Goal: Task Accomplishment & Management: Manage account settings

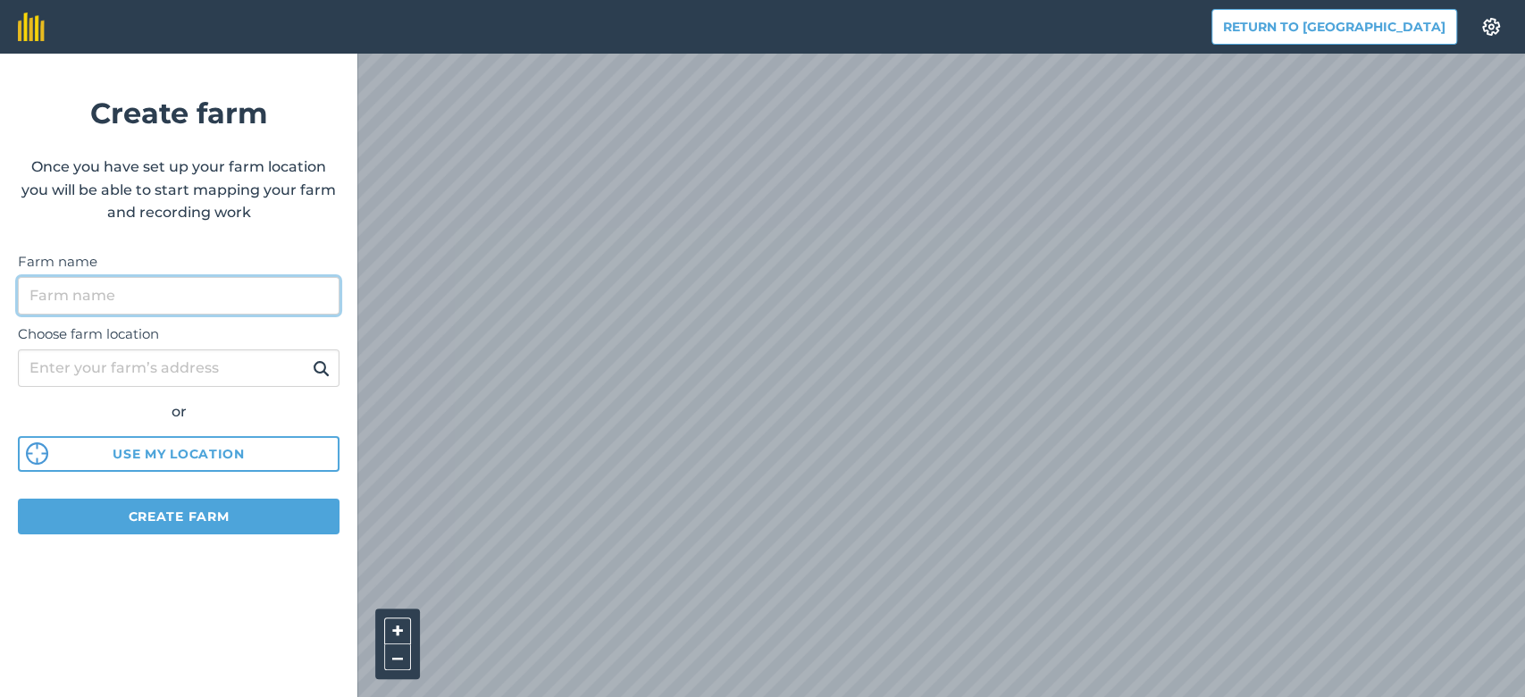
click at [200, 302] on input "Farm name" at bounding box center [179, 296] width 322 height 38
click at [207, 298] on input "Farm name" at bounding box center [179, 296] width 322 height 38
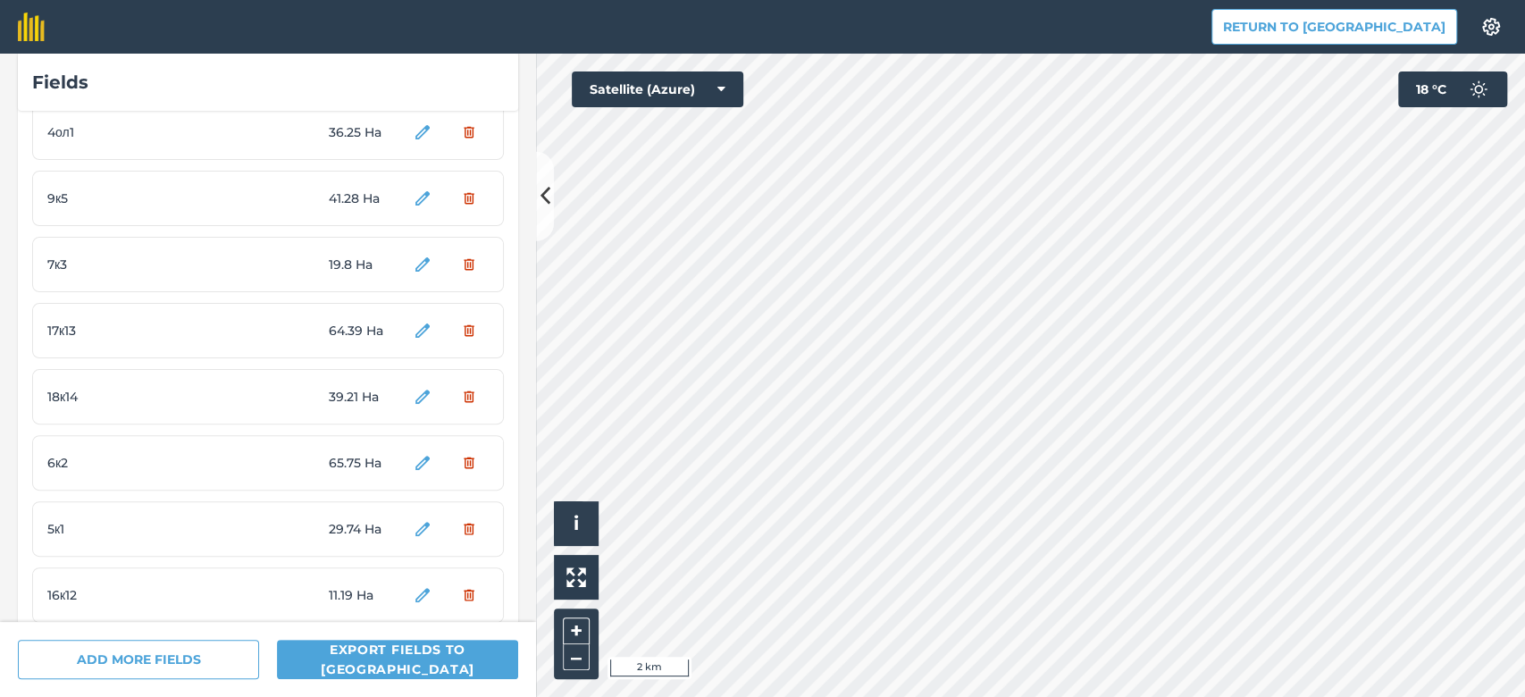
scroll to position [679, 0]
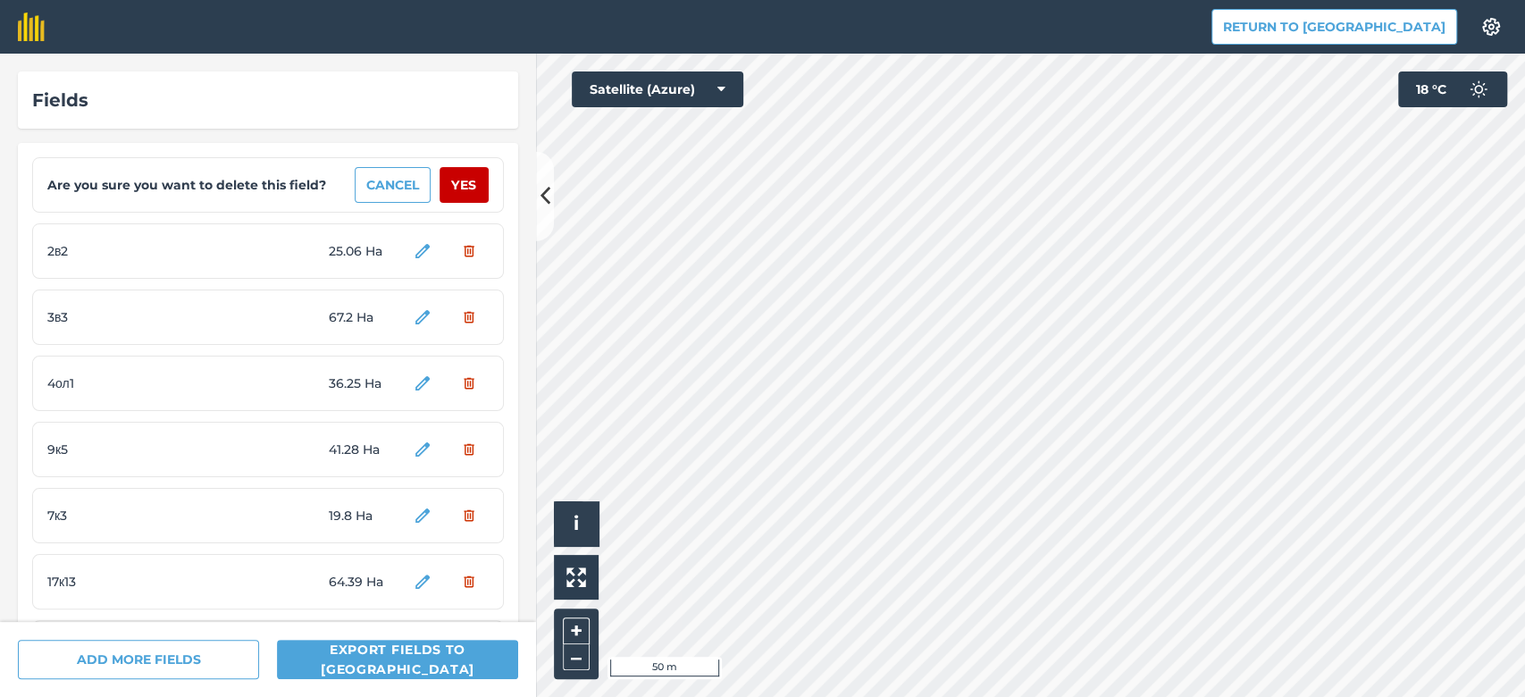
scroll to position [679, 0]
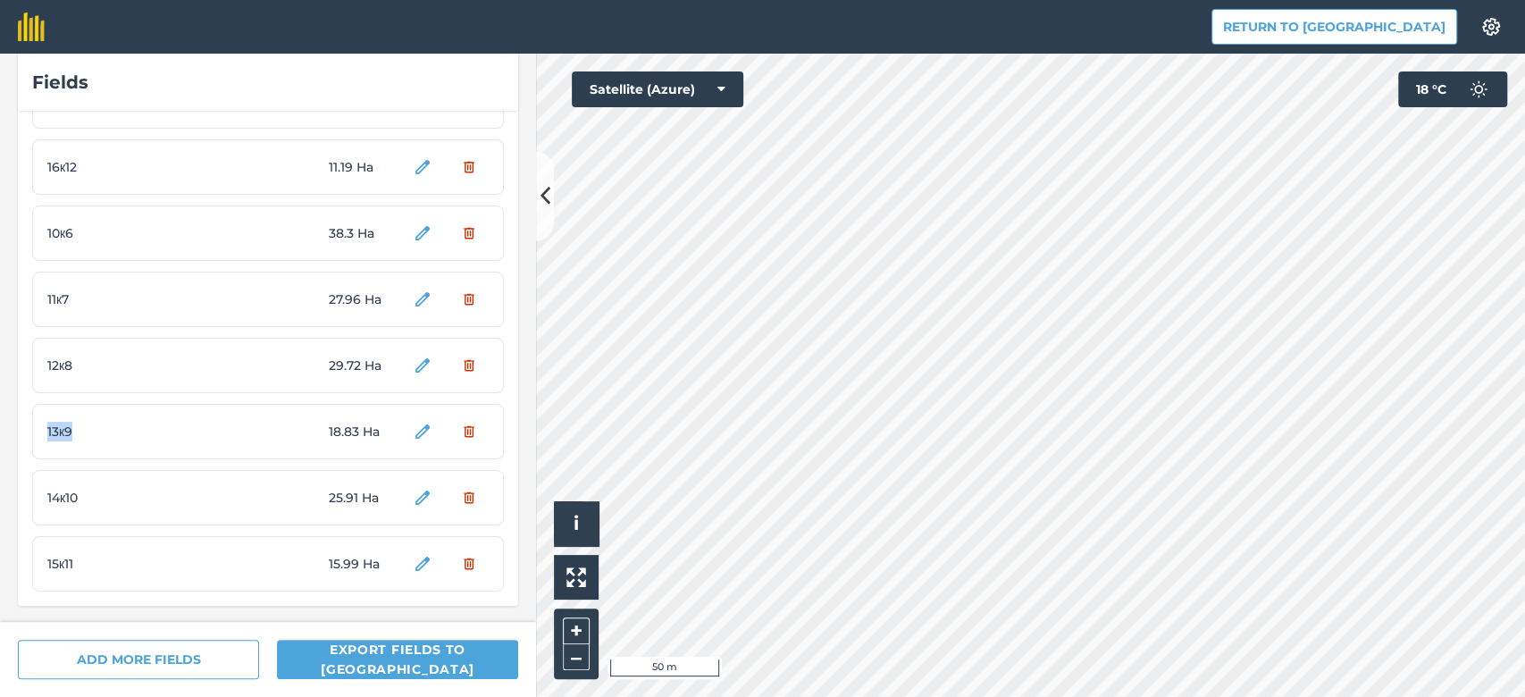
drag, startPoint x: 44, startPoint y: 425, endPoint x: 79, endPoint y: 425, distance: 34.8
click at [79, 425] on div "13к9 18.83 Ha" at bounding box center [268, 431] width 472 height 55
drag, startPoint x: 29, startPoint y: 562, endPoint x: 107, endPoint y: 556, distance: 78.8
click at [107, 556] on div "Are you sure you want to delete this field? Cancel Yes 2в2 25.06 Ha 3в3 67.2 Ha…" at bounding box center [268, 34] width 500 height 1141
click at [58, 489] on span "14к10" at bounding box center [114, 498] width 134 height 20
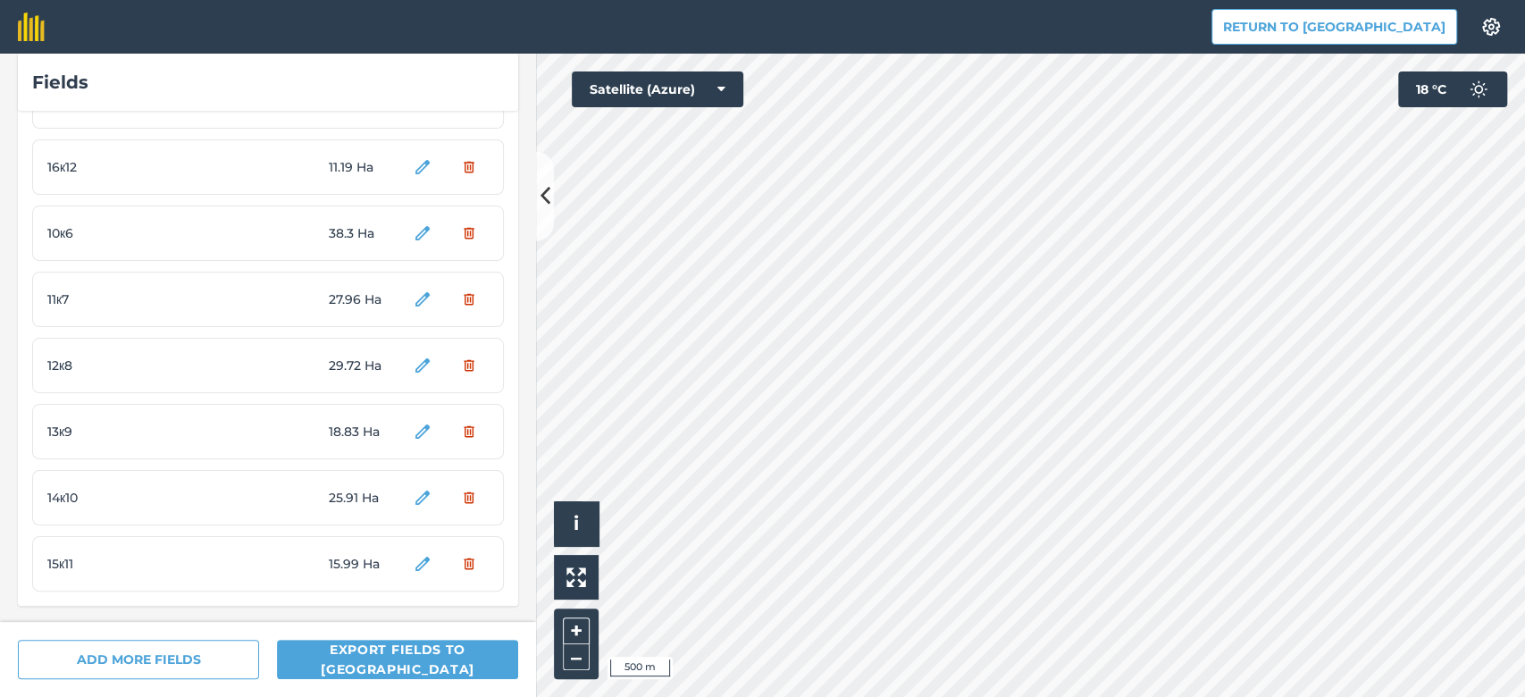
click at [58, 491] on span "14к10" at bounding box center [114, 498] width 134 height 20
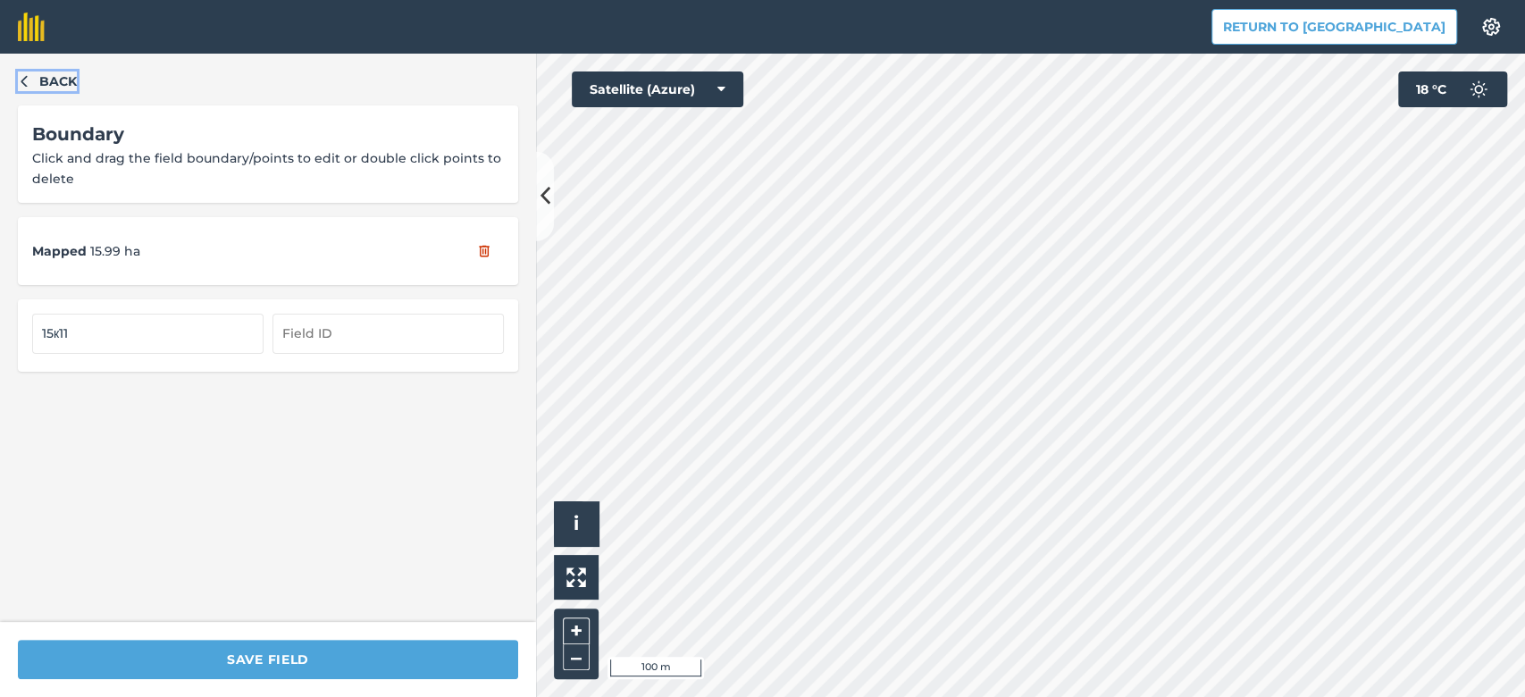
click at [29, 79] on icon "button" at bounding box center [24, 80] width 13 height 13
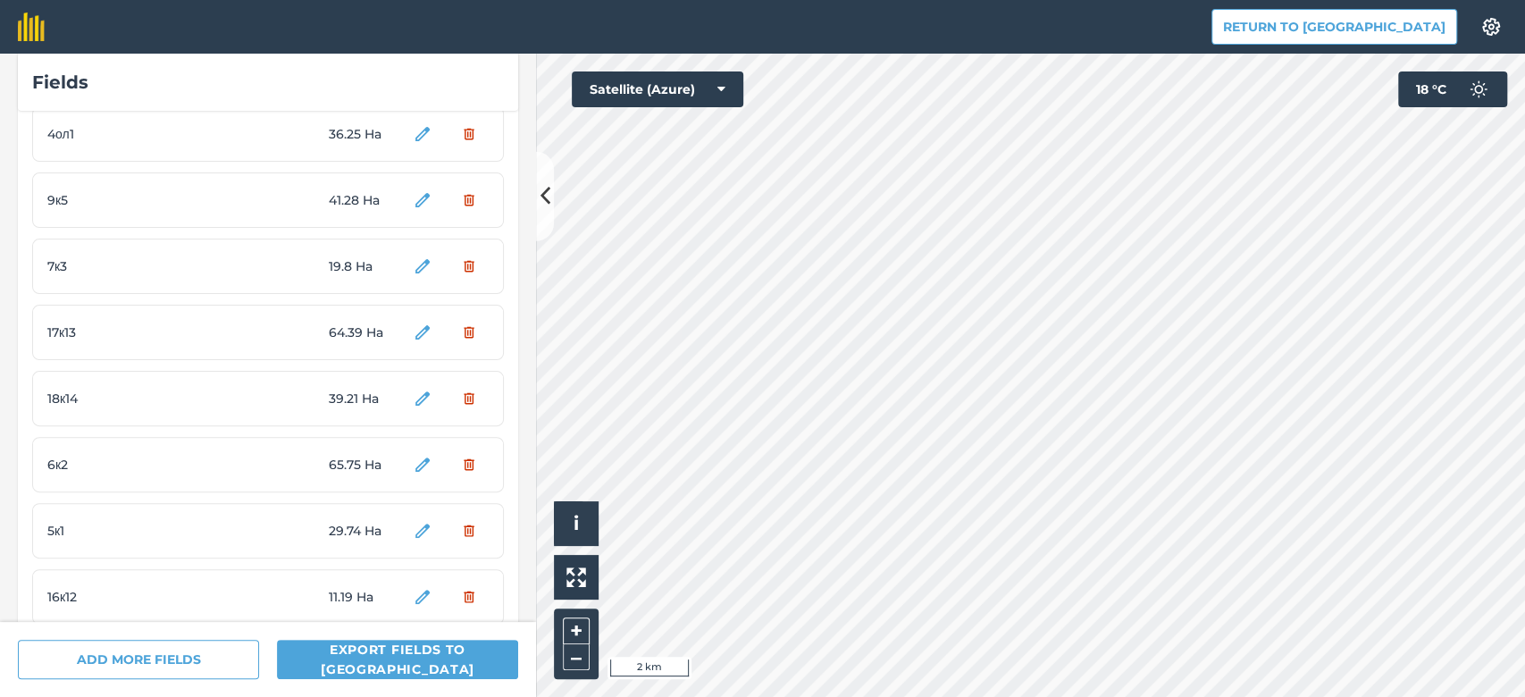
scroll to position [679, 0]
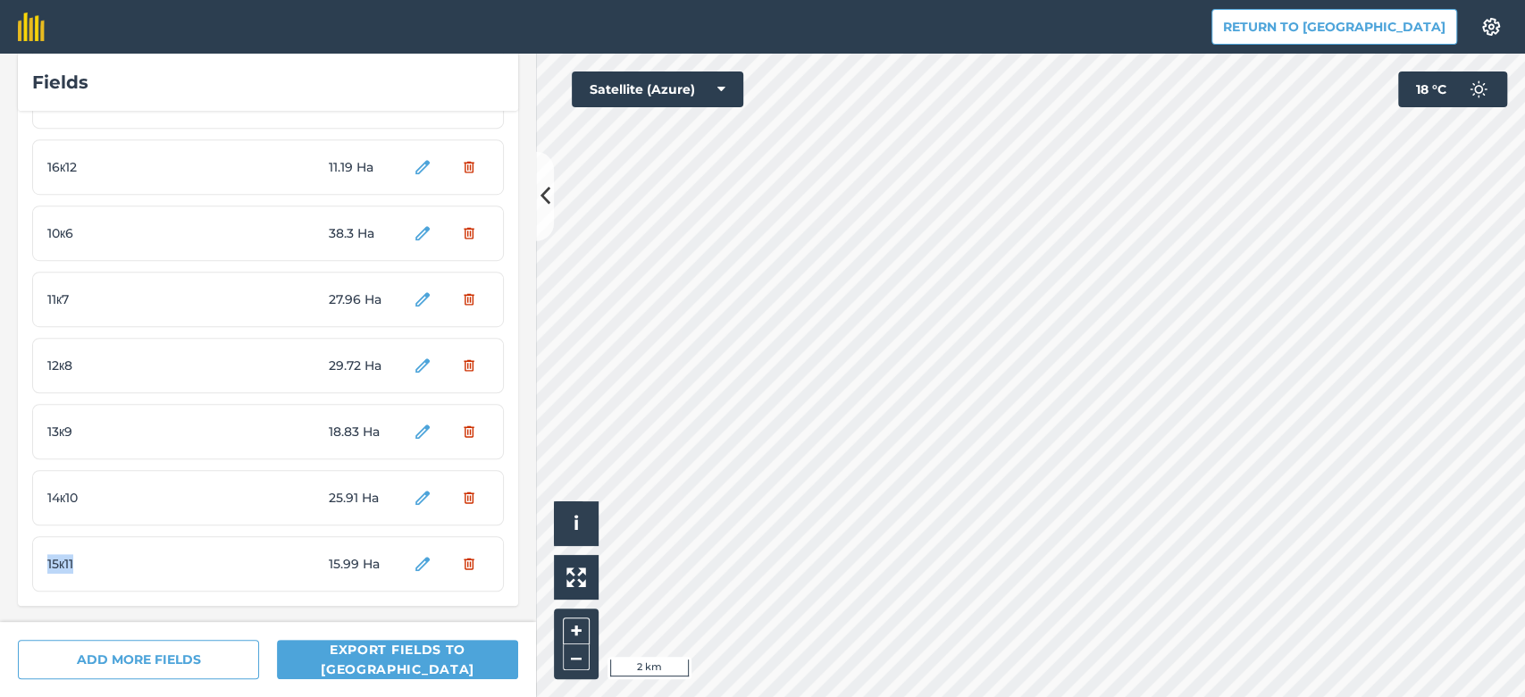
drag, startPoint x: 42, startPoint y: 563, endPoint x: 99, endPoint y: 556, distance: 57.6
click at [99, 556] on div "15к11 15.99 Ha" at bounding box center [268, 563] width 472 height 55
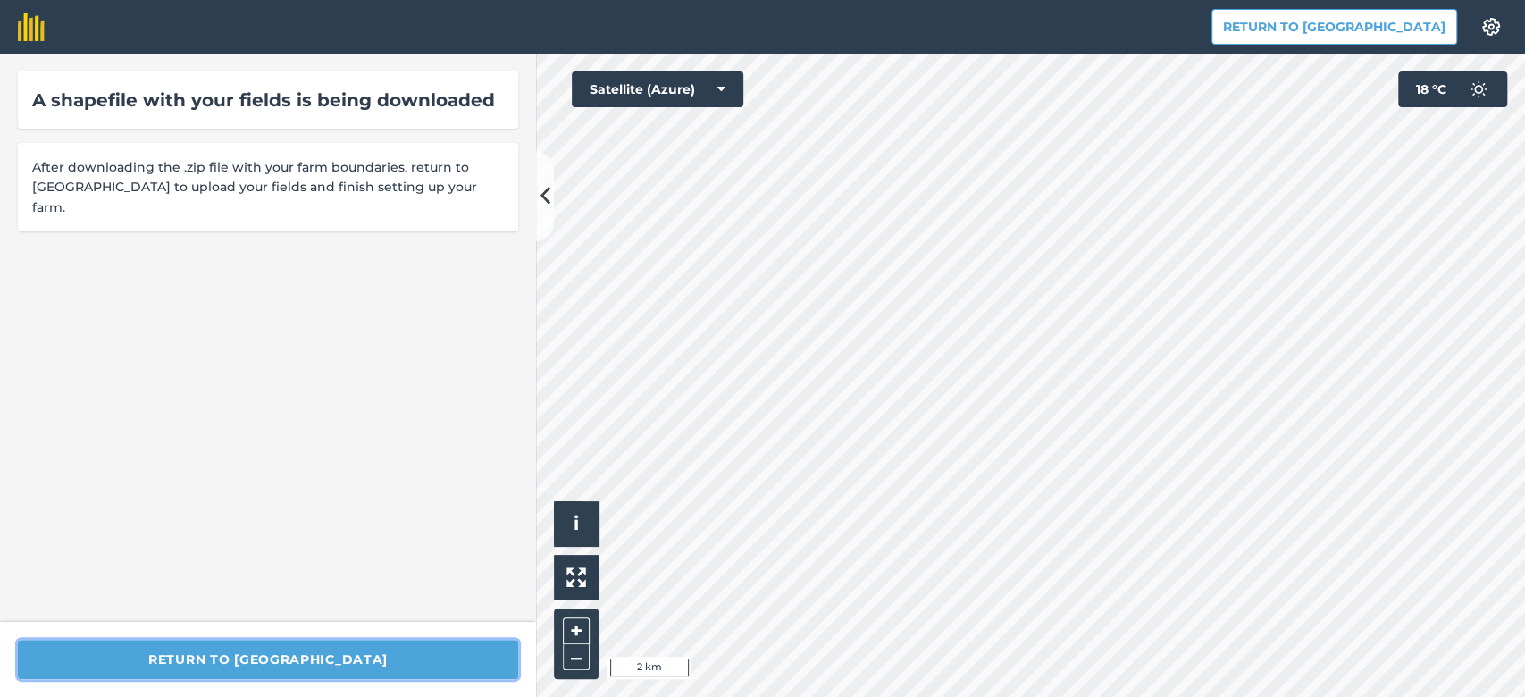
click at [338, 653] on button "Return to [GEOGRAPHIC_DATA]" at bounding box center [268, 659] width 500 height 39
